Goal: Register for event/course

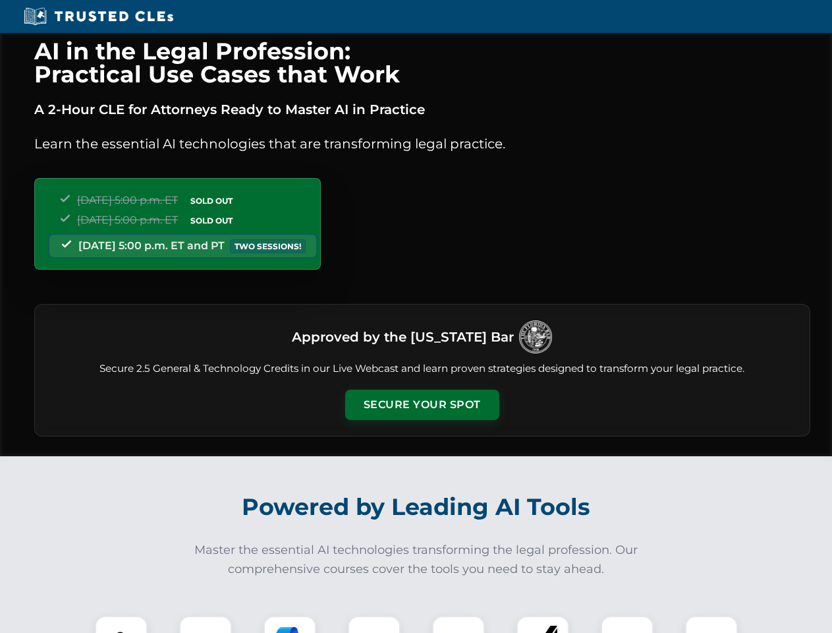
click at [422, 405] on button "Secure Your Spot" at bounding box center [422, 404] width 154 height 30
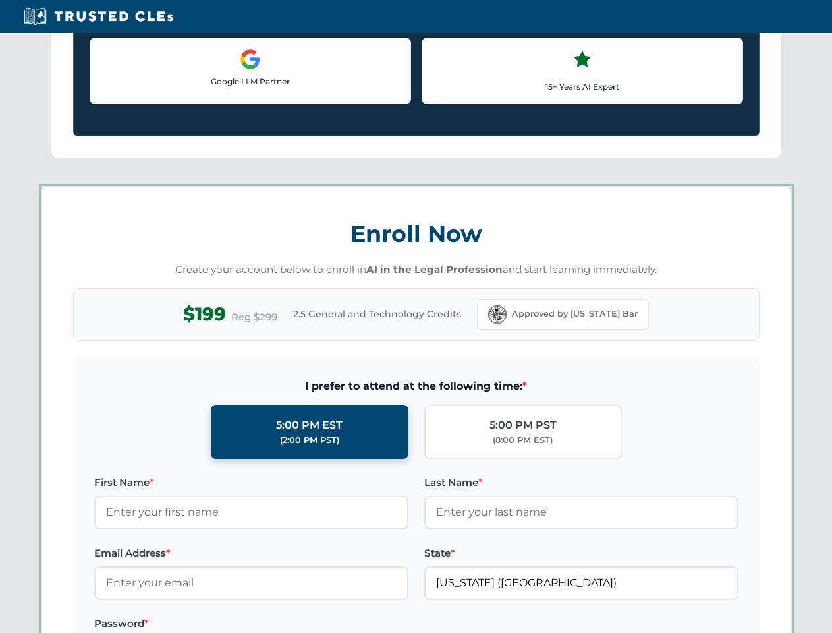
click at [290, 624] on label "Password *" at bounding box center [251, 624] width 314 height 16
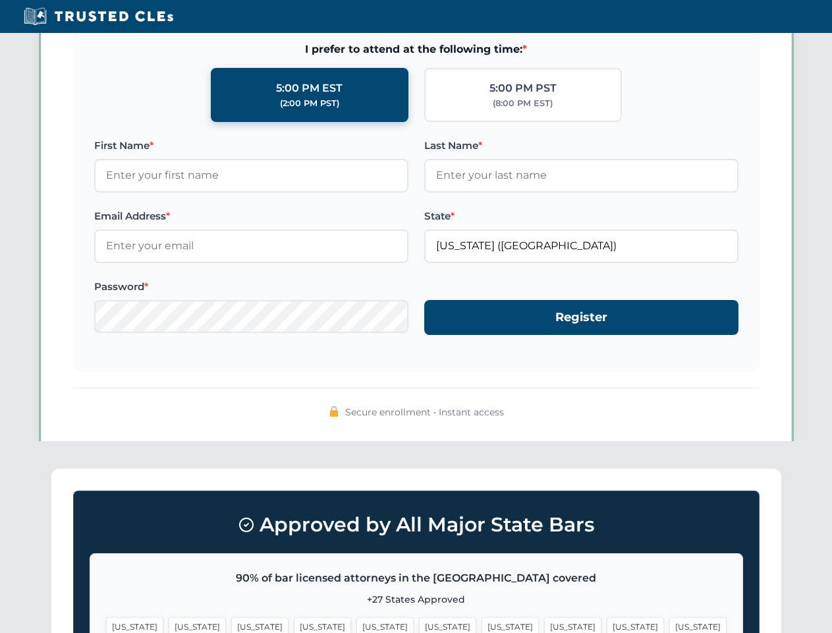
click at [607, 624] on span "[US_STATE]" at bounding box center [635, 626] width 57 height 19
